Goal: Transaction & Acquisition: Purchase product/service

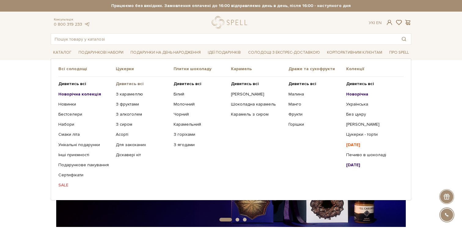
click at [131, 85] on b "Дивитись всі" at bounding box center [130, 83] width 28 height 5
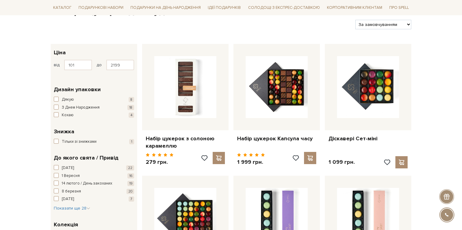
scroll to position [132, 0]
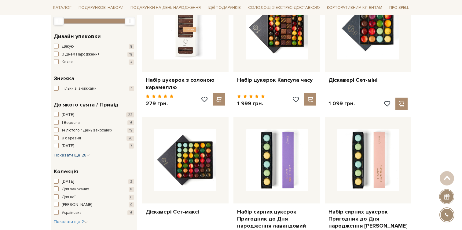
click at [75, 154] on span "Показати ще 28" at bounding box center [72, 155] width 36 height 5
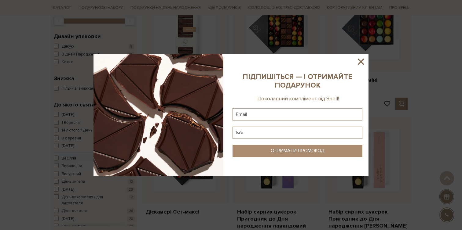
click at [361, 61] on icon at bounding box center [361, 62] width 6 height 6
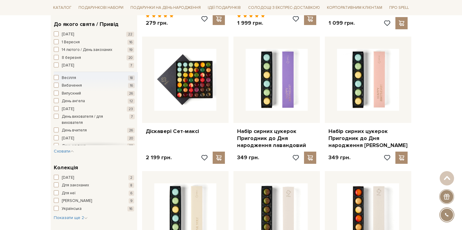
scroll to position [241, 0]
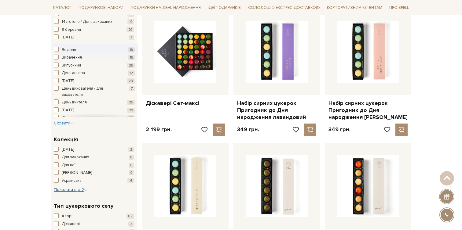
click at [71, 190] on span "Показати ще 2" at bounding box center [71, 189] width 34 height 5
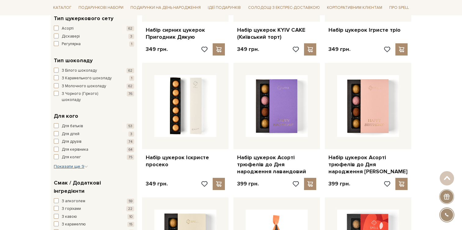
scroll to position [519, 0]
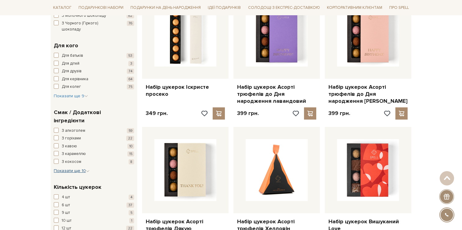
click at [75, 168] on span "Показати ще 10" at bounding box center [72, 170] width 36 height 5
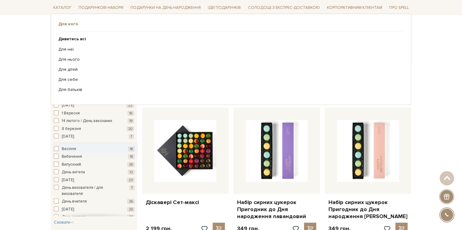
scroll to position [0, 0]
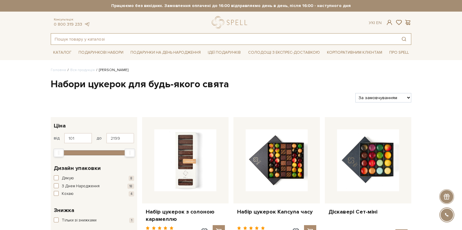
click at [194, 41] on input "text" at bounding box center [224, 39] width 346 height 11
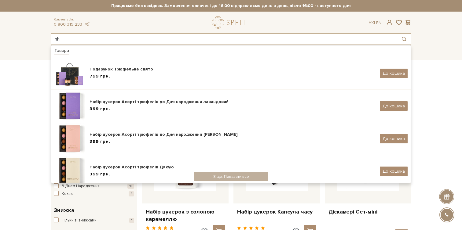
type input "n"
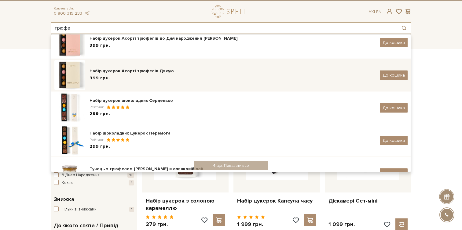
scroll to position [80, 0]
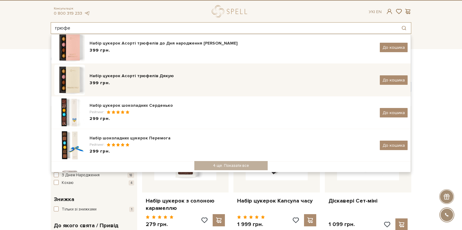
type input "трюфе"
click at [199, 81] on div "399 грн." at bounding box center [231, 83] width 285 height 6
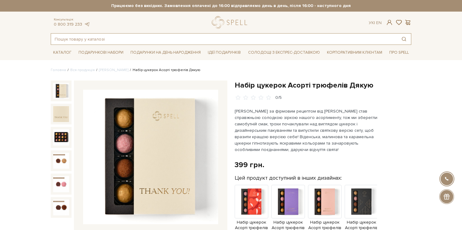
click at [123, 40] on input "text" at bounding box center [224, 39] width 346 height 11
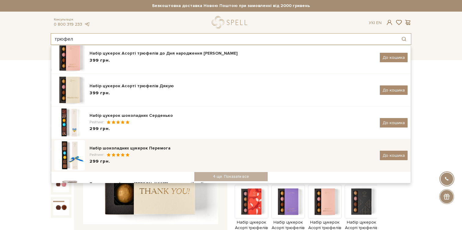
scroll to position [77, 0]
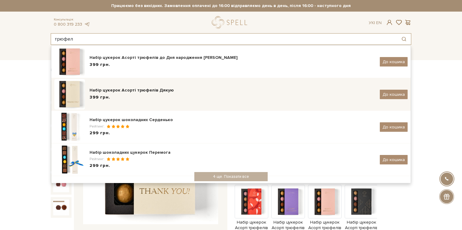
type input "трюфел"
click at [144, 92] on div "Набір цукерок Асорті трюфелів Дякую" at bounding box center [231, 90] width 285 height 6
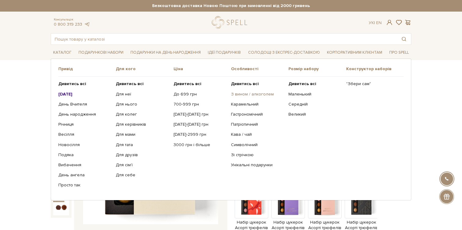
click at [238, 95] on link "З вином / алкоголем" at bounding box center [257, 94] width 53 height 5
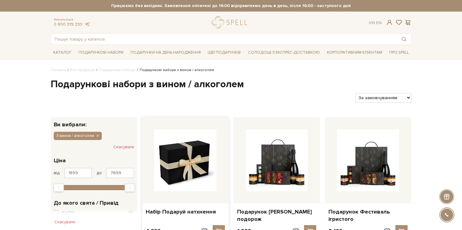
click at [180, 170] on img at bounding box center [185, 160] width 62 height 62
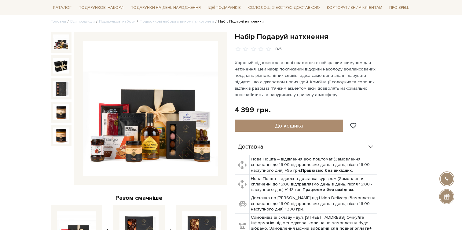
scroll to position [49, 0]
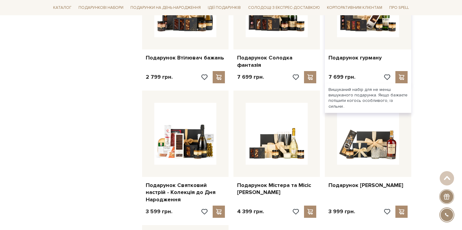
scroll to position [542, 0]
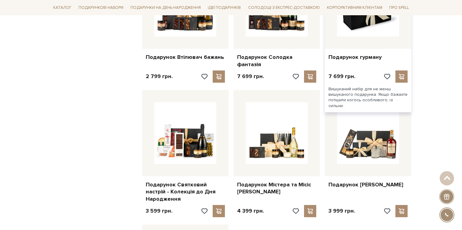
click at [369, 29] on img at bounding box center [368, 6] width 62 height 62
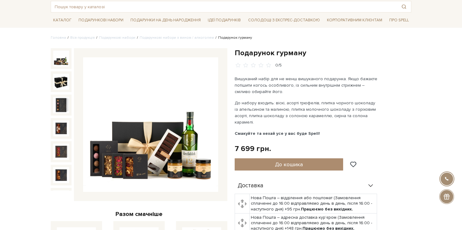
scroll to position [32, 0]
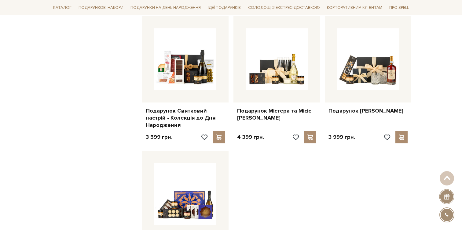
scroll to position [628, 0]
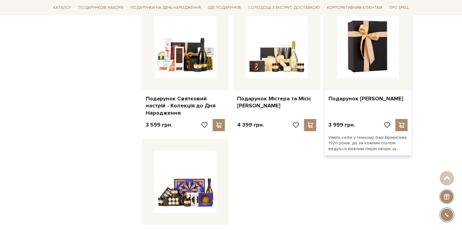
click at [359, 57] on img at bounding box center [368, 47] width 62 height 62
